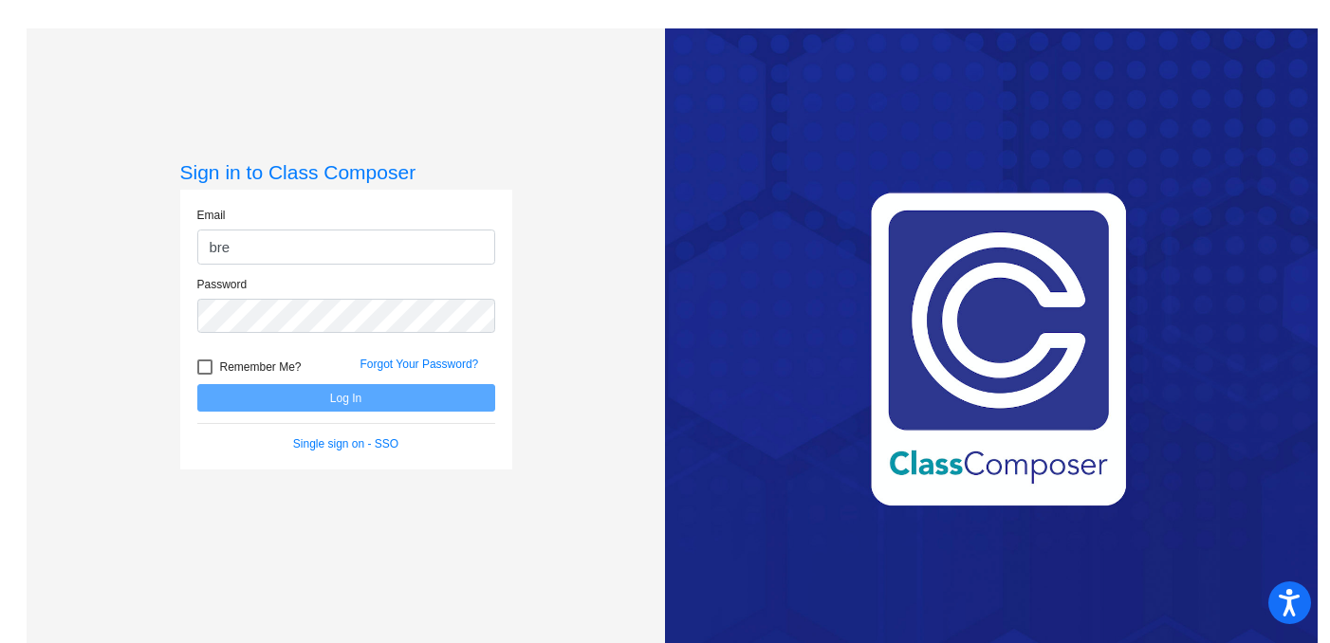
type input "[PERSON_NAME][EMAIL_ADDRESS][PERSON_NAME][DOMAIN_NAME]"
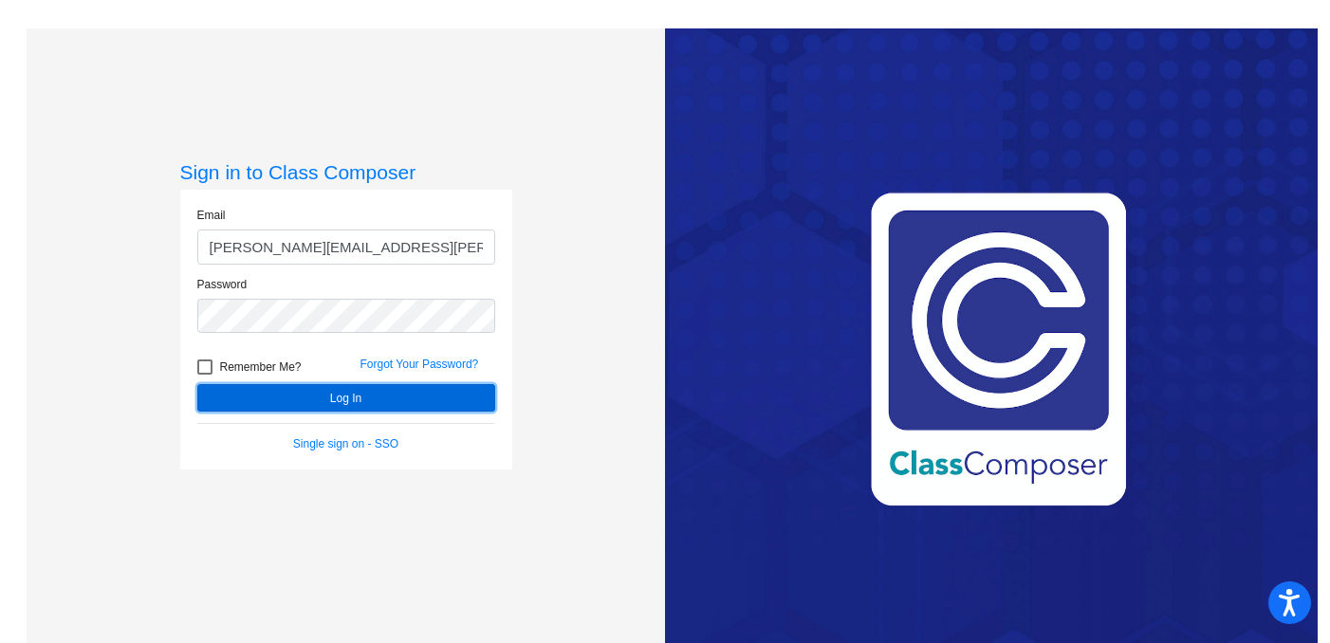
click at [363, 391] on button "Log In" at bounding box center [346, 398] width 298 height 28
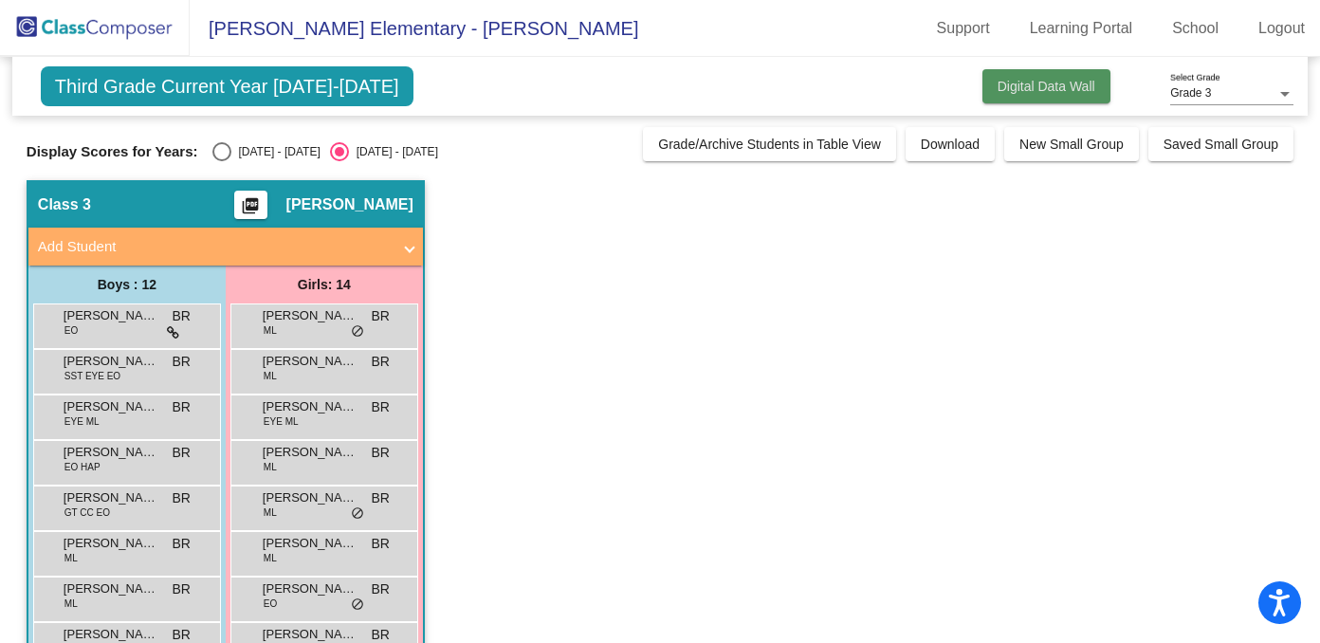
click at [1095, 96] on button "Digital Data Wall" at bounding box center [1047, 86] width 128 height 34
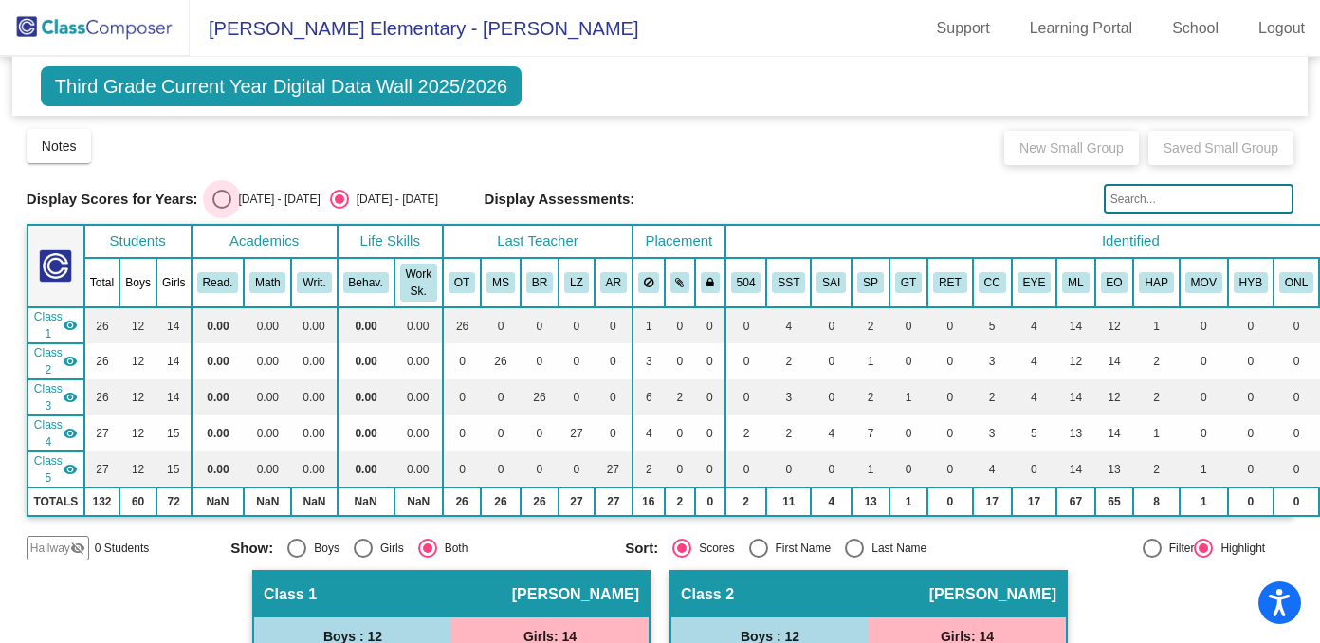
click at [255, 206] on div "[DATE] - [DATE]" at bounding box center [275, 199] width 89 height 17
click at [222, 209] on input "[DATE] - [DATE]" at bounding box center [221, 209] width 1 height 1
radio input "true"
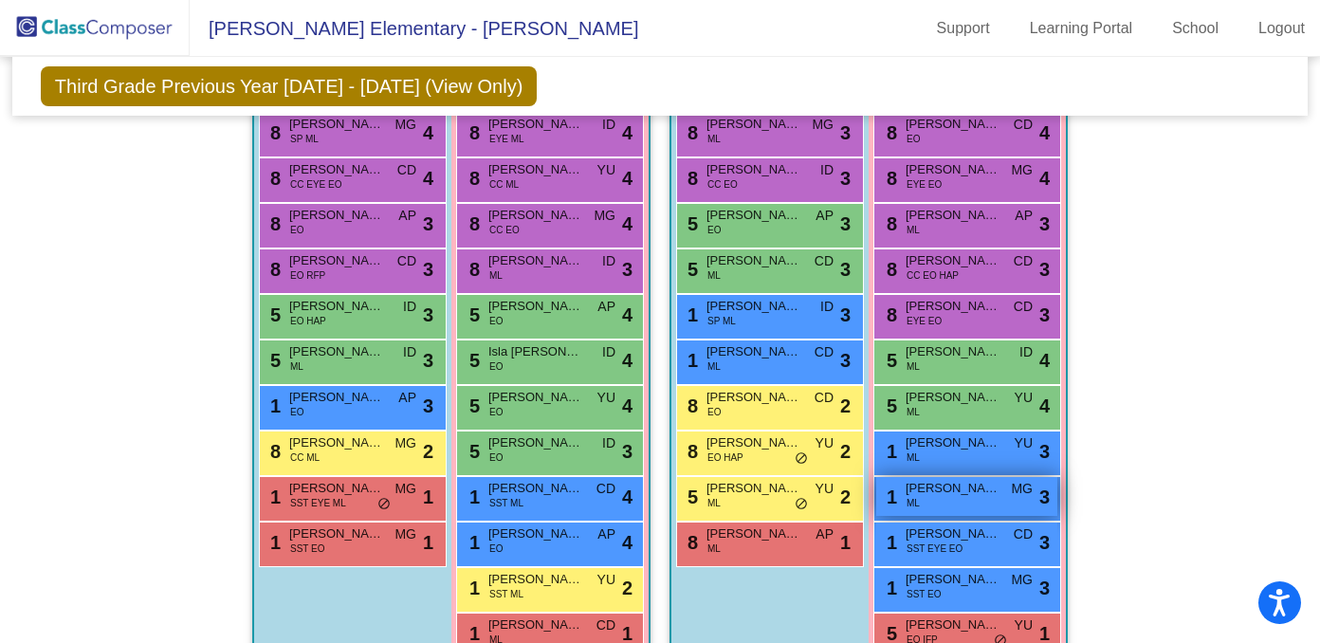
scroll to position [128, 0]
